Goal: Information Seeking & Learning: Learn about a topic

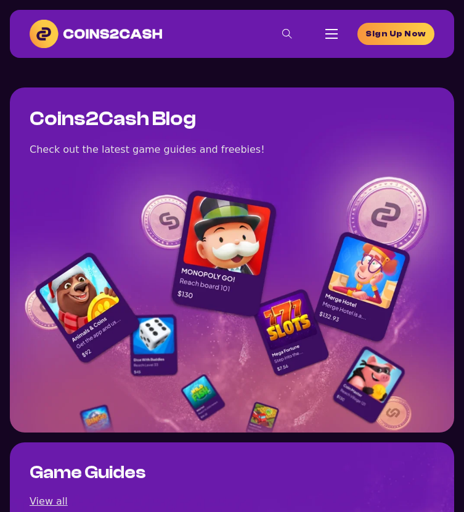
click at [26, 60] on section "Coins2Cash Blog Check out the latest game guides and freebies! Game Guides View…" at bounding box center [232, 467] width 464 height 818
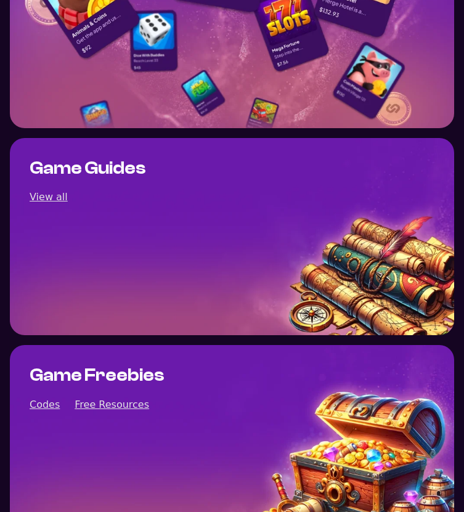
scroll to position [366, 0]
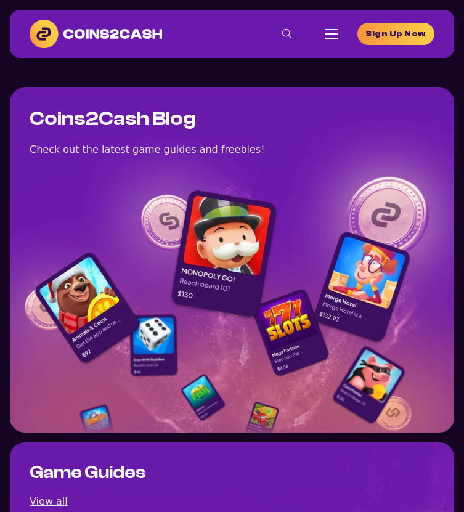
scroll to position [366, 0]
